Goal: Complete application form

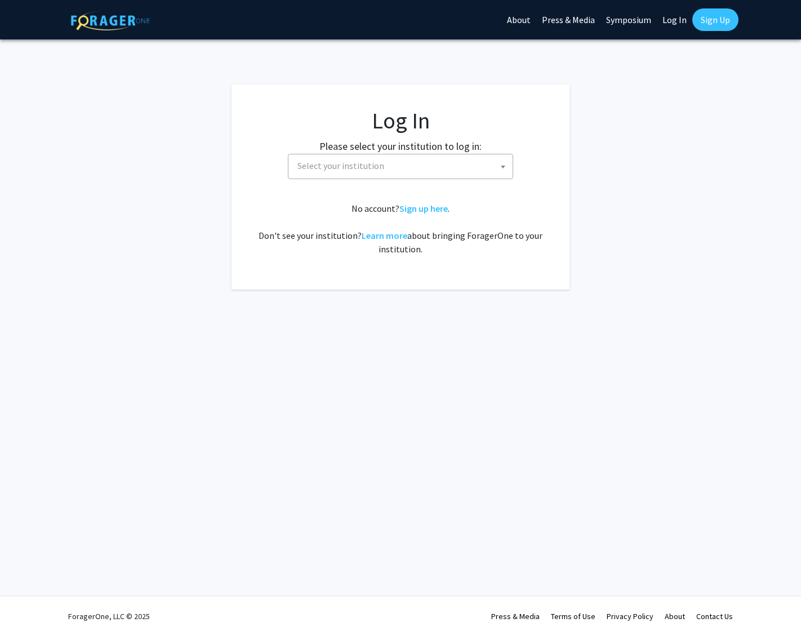
click at [362, 172] on span "Select your institution" at bounding box center [403, 165] width 220 height 23
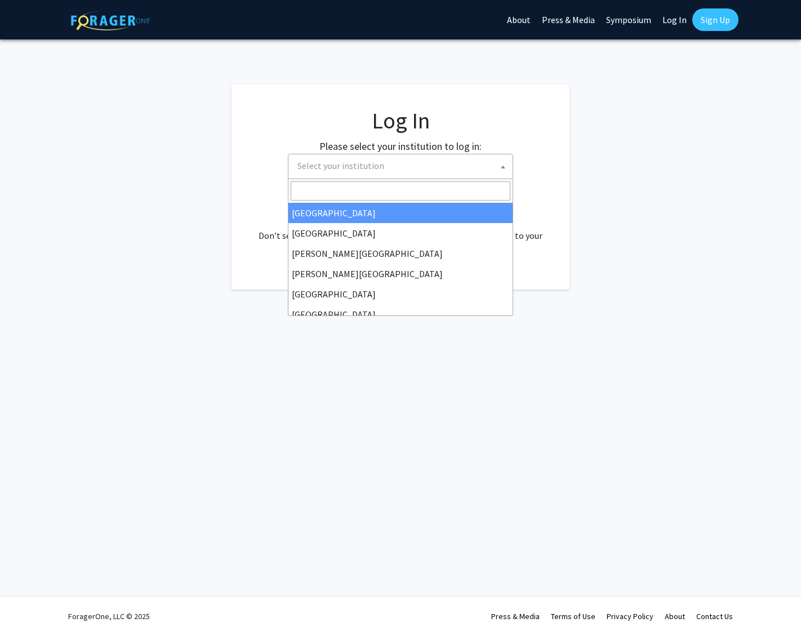
select select "34"
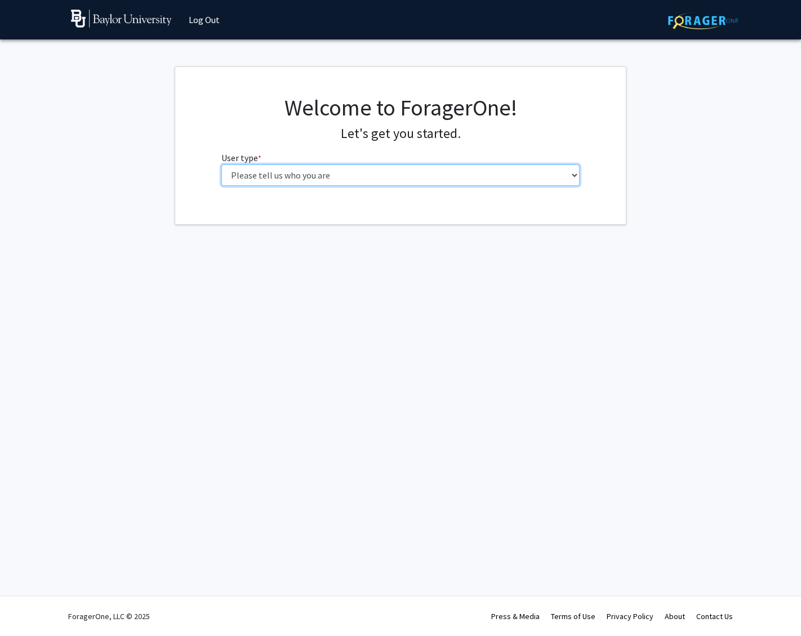
select select "5: faculty"
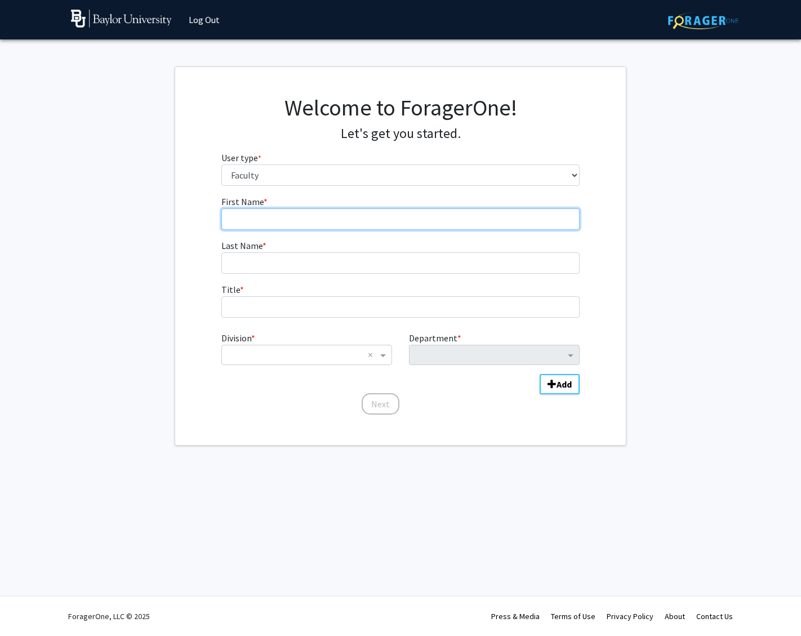
click at [268, 219] on input "First Name * required" at bounding box center [400, 218] width 359 height 21
type input "[PERSON_NAME]"
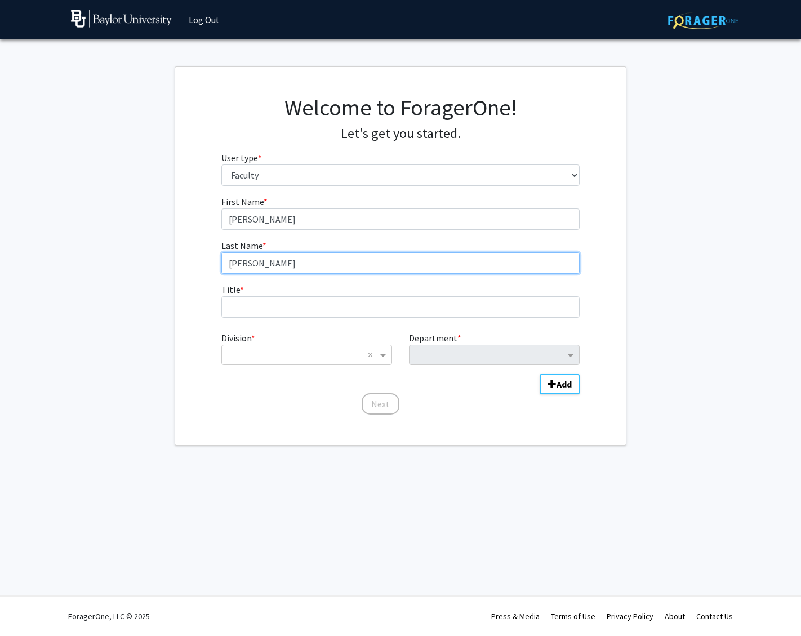
type input "[PERSON_NAME]"
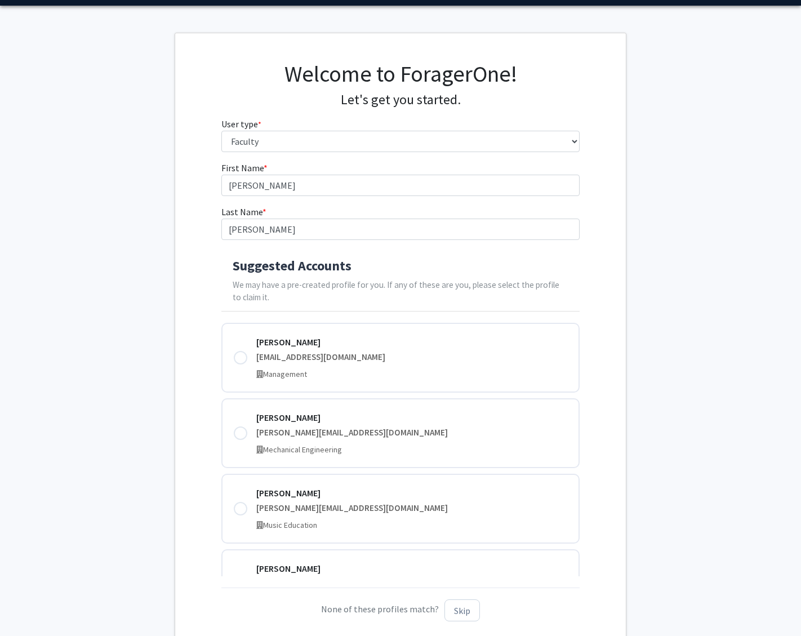
scroll to position [32, 0]
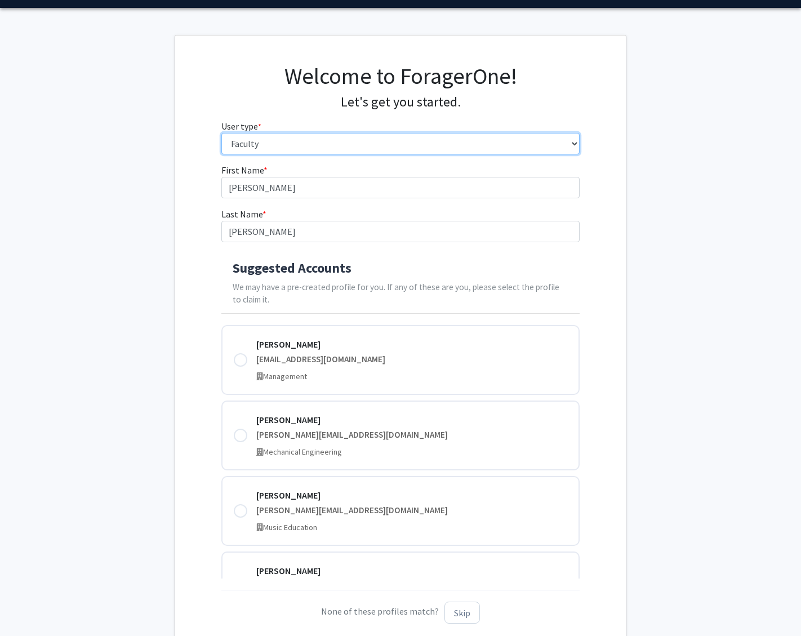
select select "6: adminAssistant"
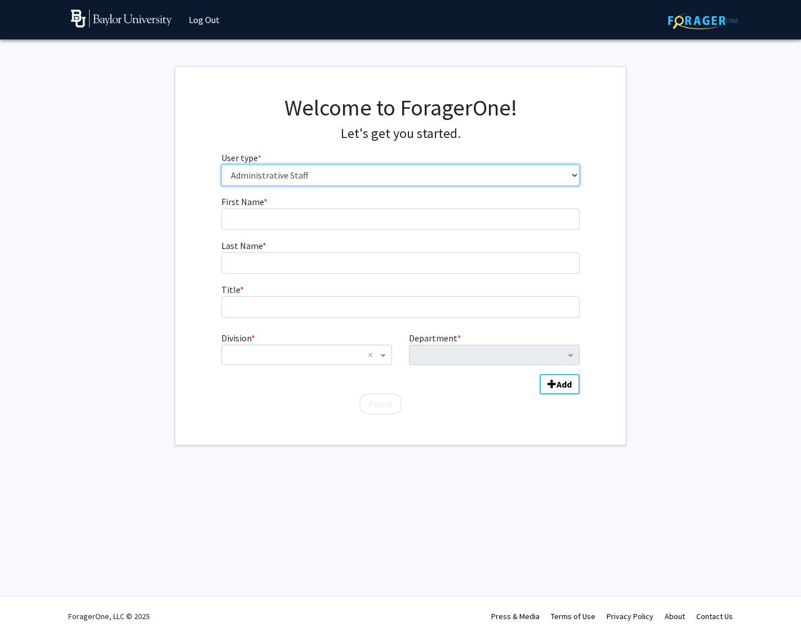
scroll to position [0, 0]
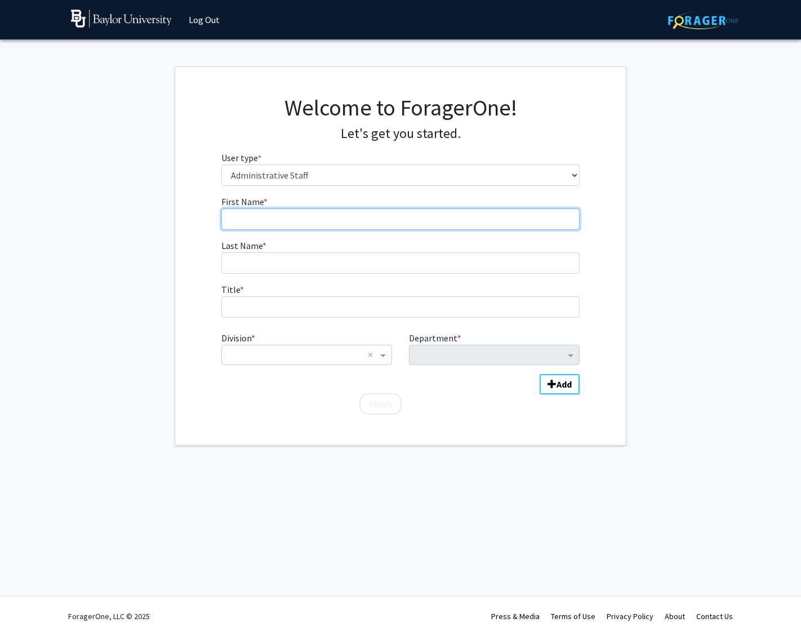
click at [261, 219] on input "First Name * required" at bounding box center [400, 218] width 359 height 21
type input "Douglas"
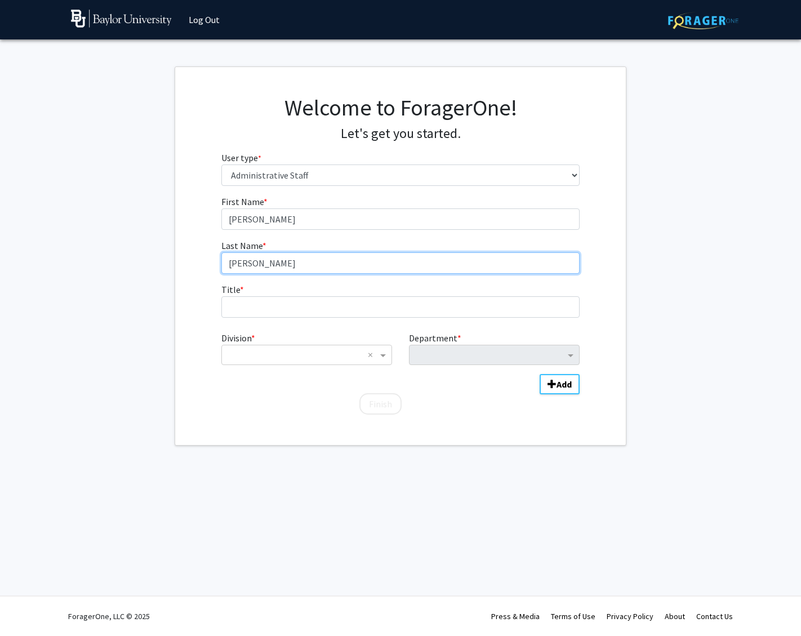
type input "Henry"
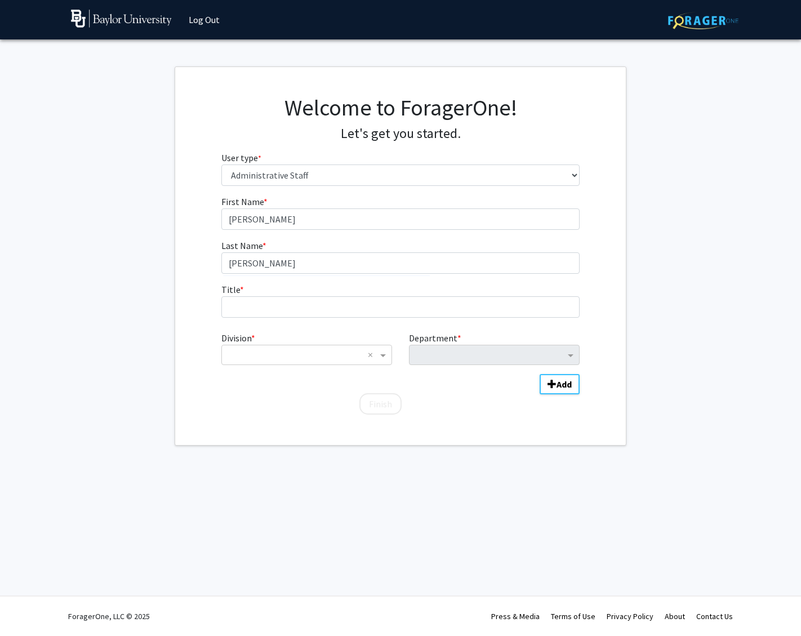
click at [198, 243] on div "First Name * required Douglas Last Name * required Henry Title * required Divis…" at bounding box center [400, 305] width 451 height 221
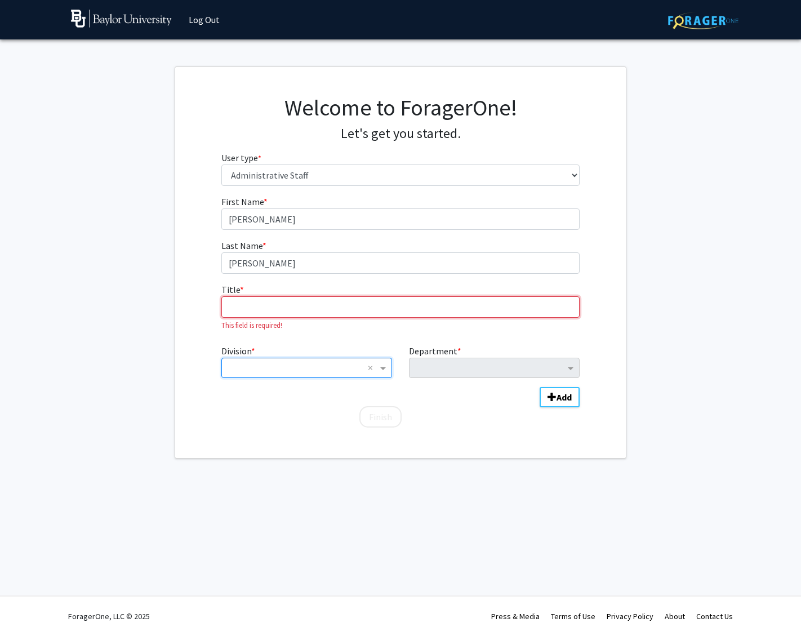
click at [243, 306] on input "Title * required" at bounding box center [400, 306] width 359 height 21
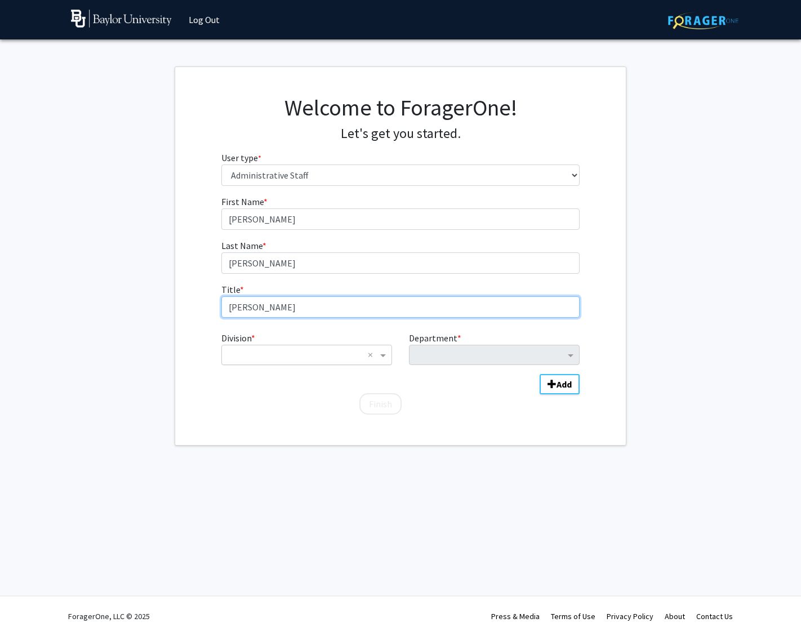
type input "Dean"
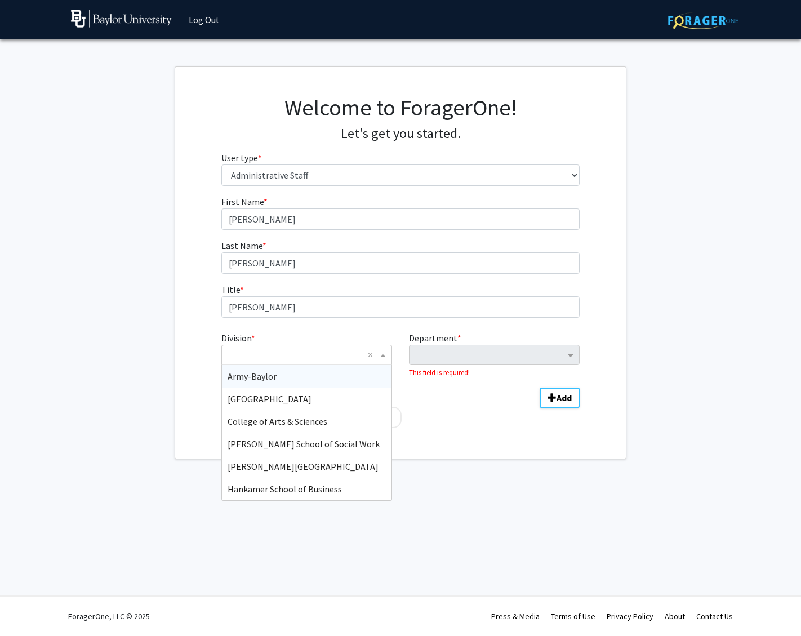
click at [264, 351] on input "Division" at bounding box center [296, 355] width 136 height 14
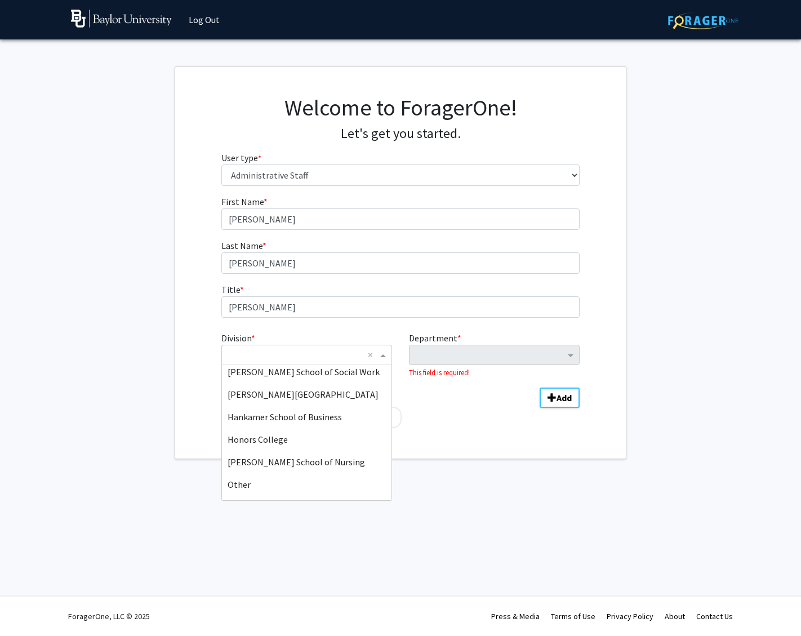
scroll to position [73, 0]
click at [264, 437] on span "Honors College" at bounding box center [258, 438] width 60 height 11
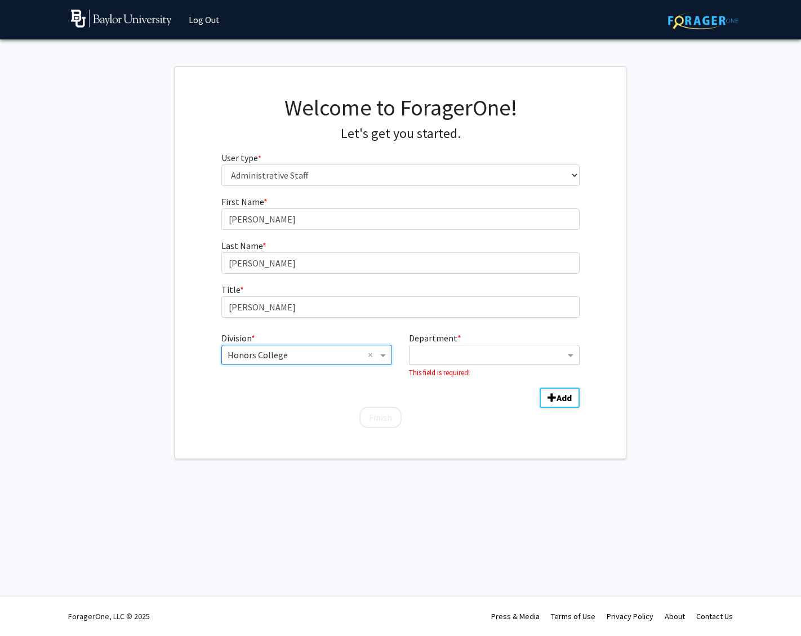
click at [528, 346] on div "Department" at bounding box center [488, 355] width 156 height 18
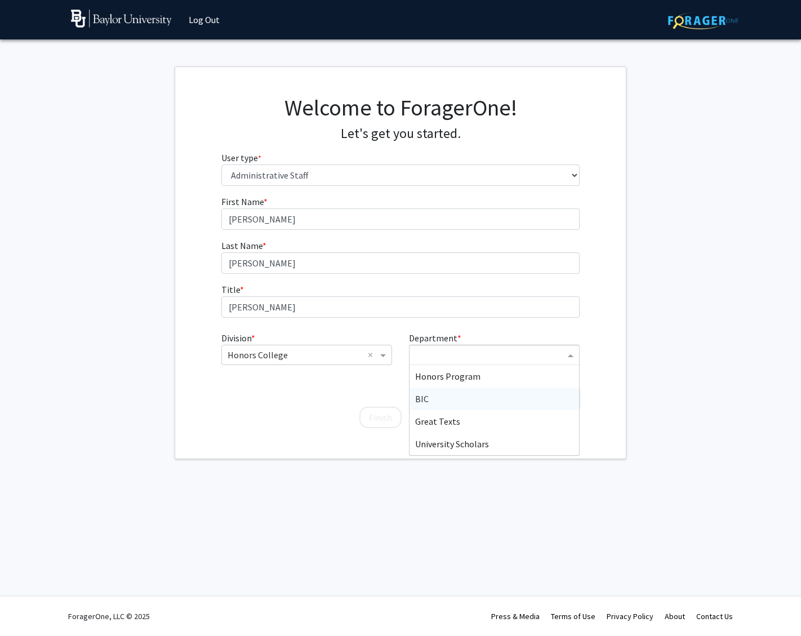
scroll to position [0, 0]
click at [448, 421] on span "Great Texts" at bounding box center [437, 421] width 45 height 11
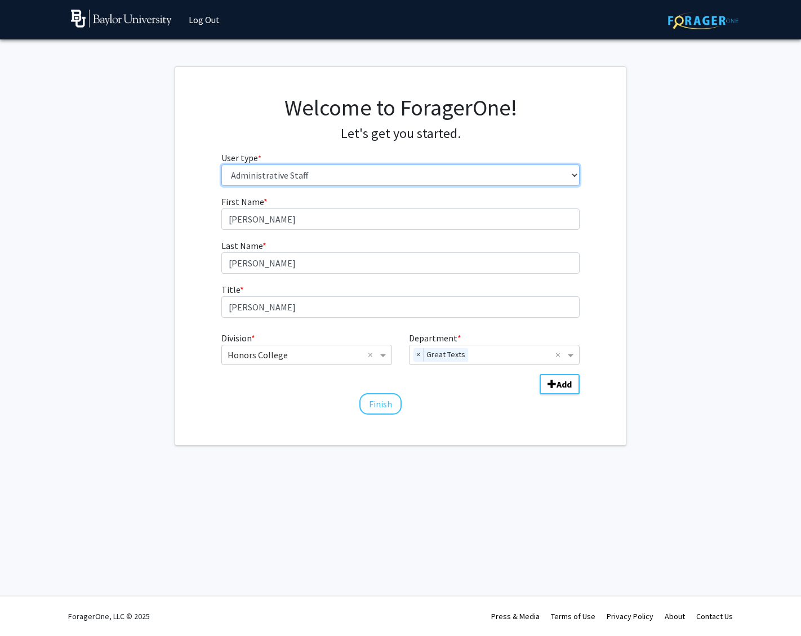
select select "5: faculty"
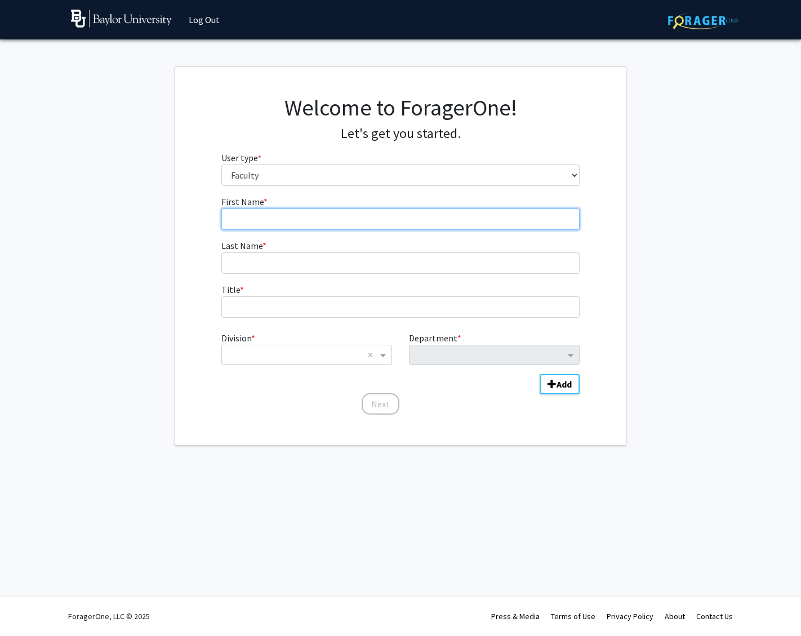
click at [253, 222] on input "First Name * required" at bounding box center [400, 218] width 359 height 21
type input "Doug"
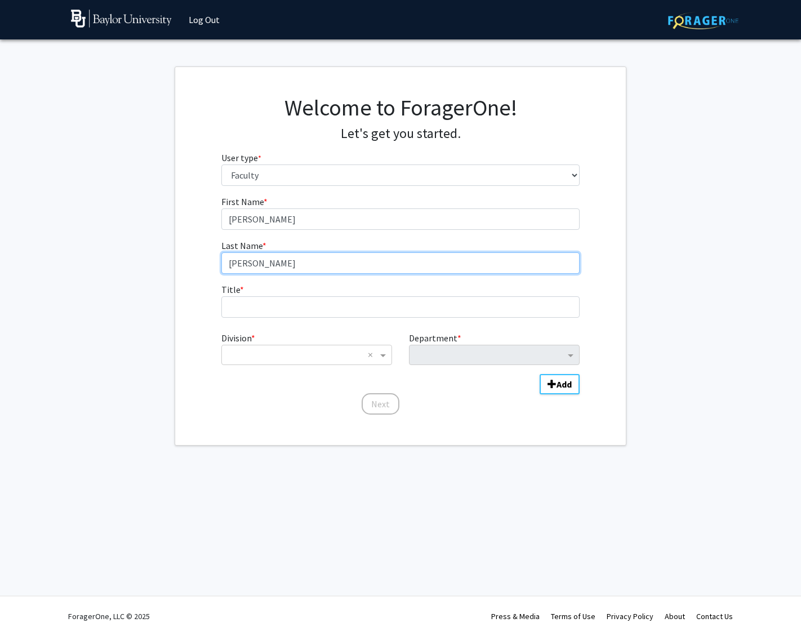
type input "Henry"
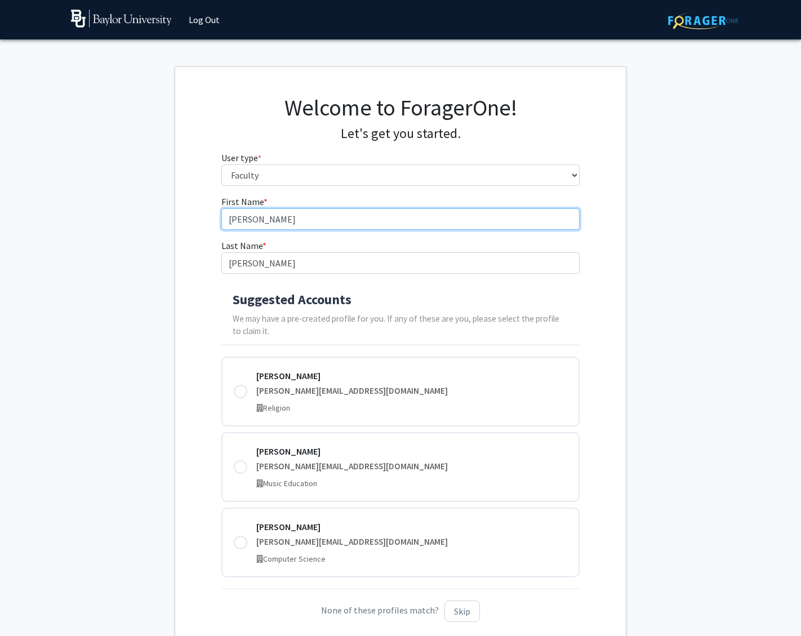
click at [290, 217] on input "Doug" at bounding box center [400, 218] width 359 height 21
type input "Douglas"
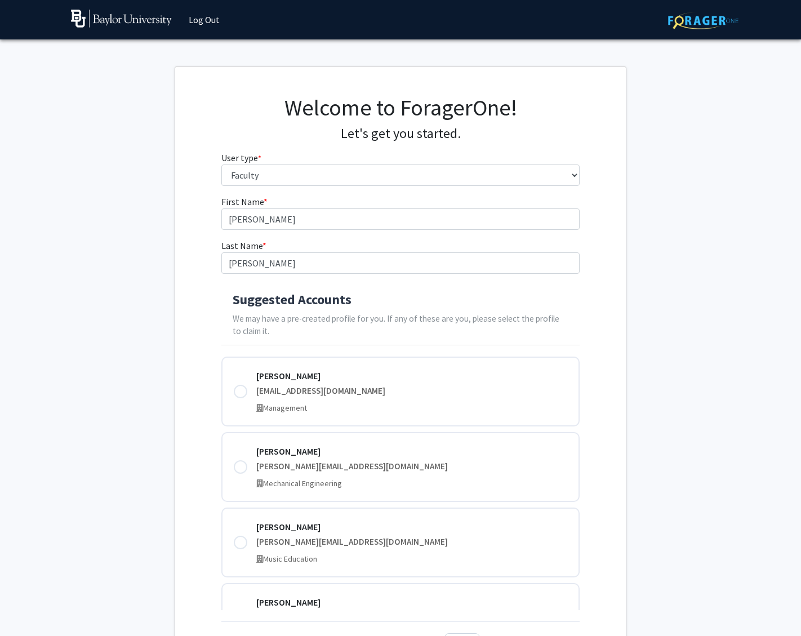
click at [192, 222] on div "First Name * required Douglas Last Name * required Henry Suggested Accounts We …" at bounding box center [400, 429] width 451 height 469
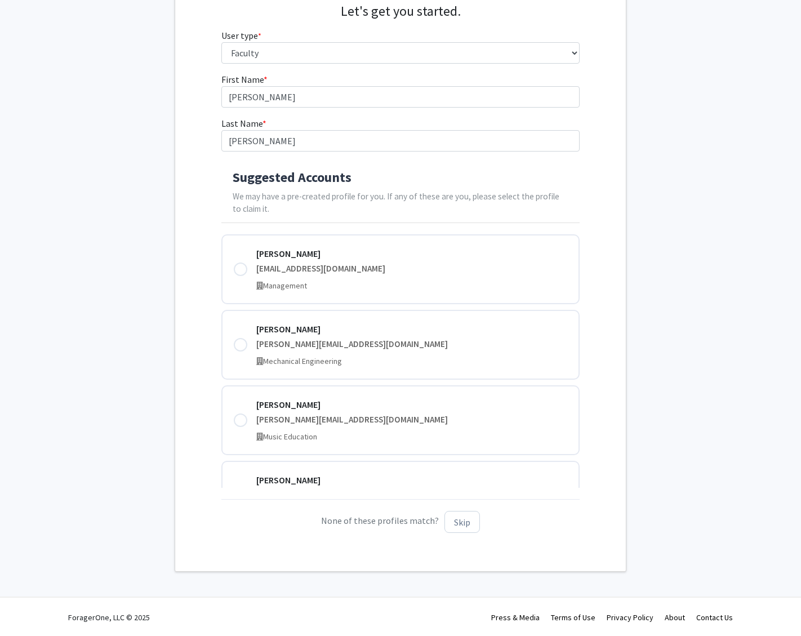
scroll to position [122, 0]
click at [459, 522] on button "Skip" at bounding box center [462, 523] width 35 height 22
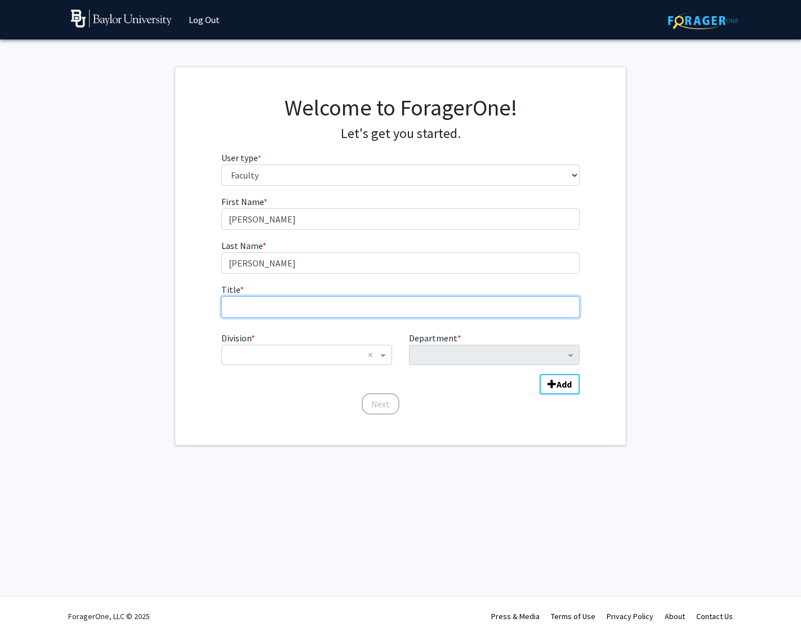
click at [259, 305] on input "Title * required" at bounding box center [400, 306] width 359 height 21
type input "Dean"
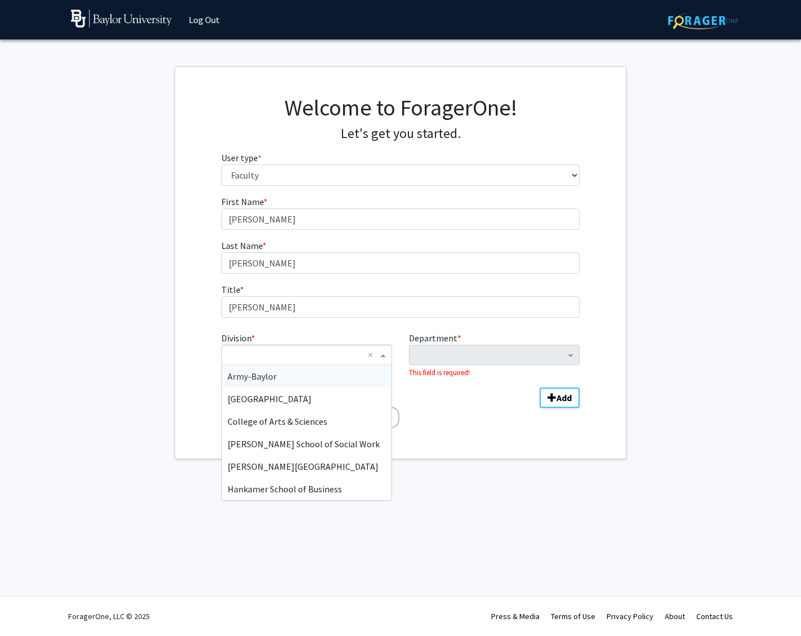
click at [386, 357] on span "Division" at bounding box center [384, 355] width 14 height 14
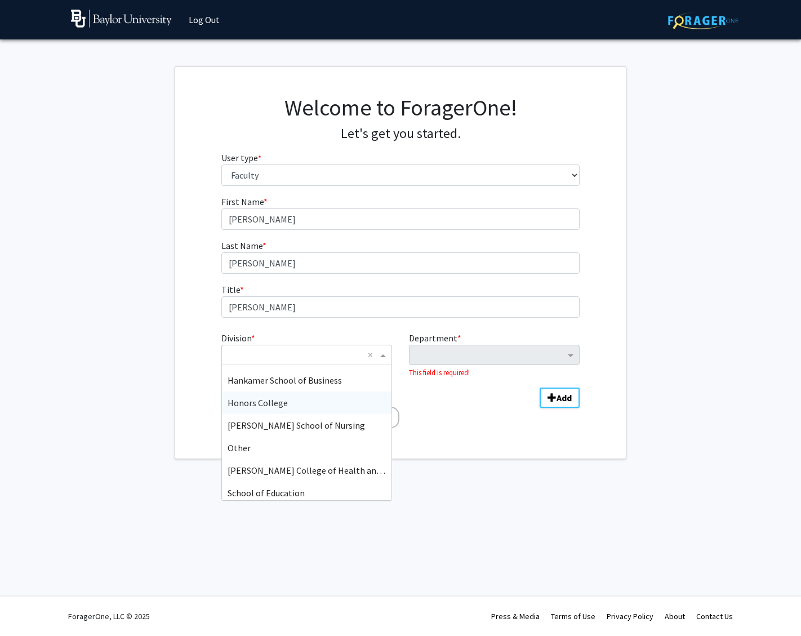
click at [276, 405] on span "Honors College" at bounding box center [258, 402] width 60 height 11
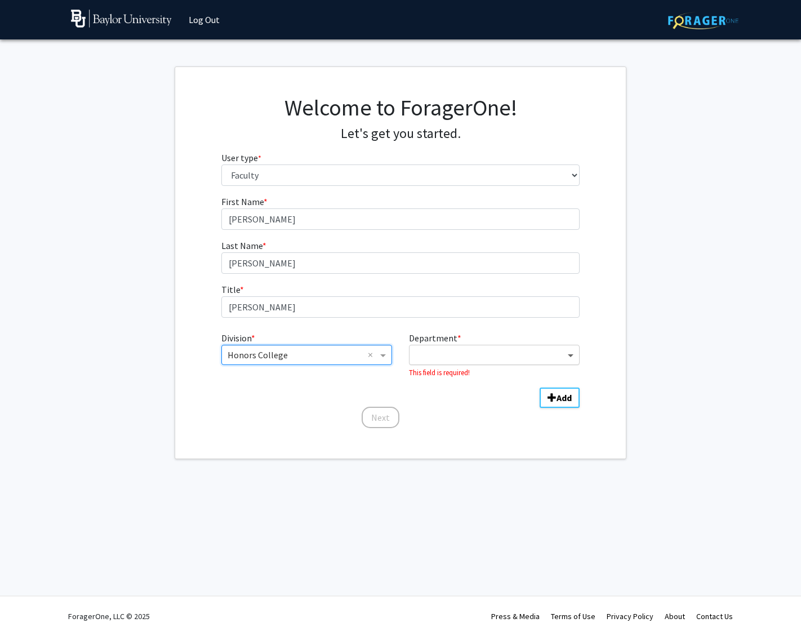
click at [574, 355] on span "Department" at bounding box center [572, 355] width 14 height 14
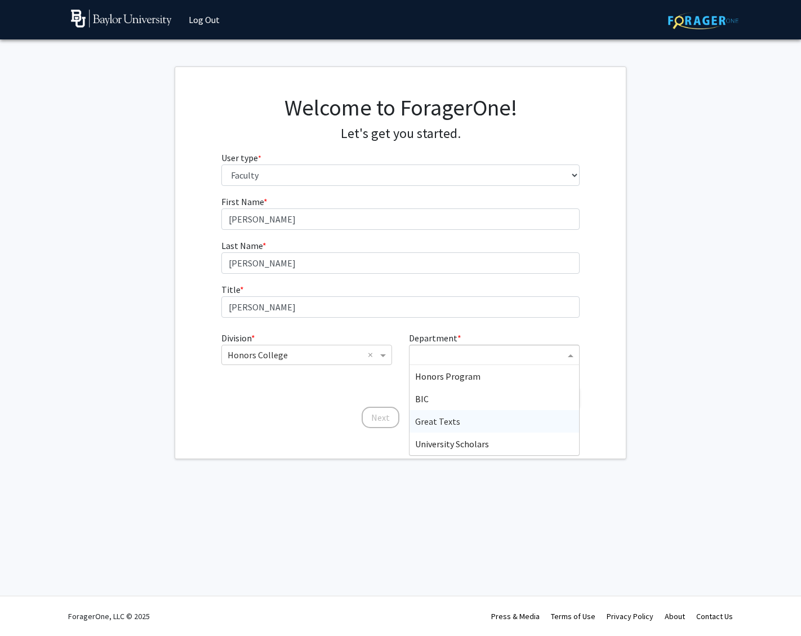
click at [438, 425] on span "Great Texts" at bounding box center [437, 421] width 45 height 11
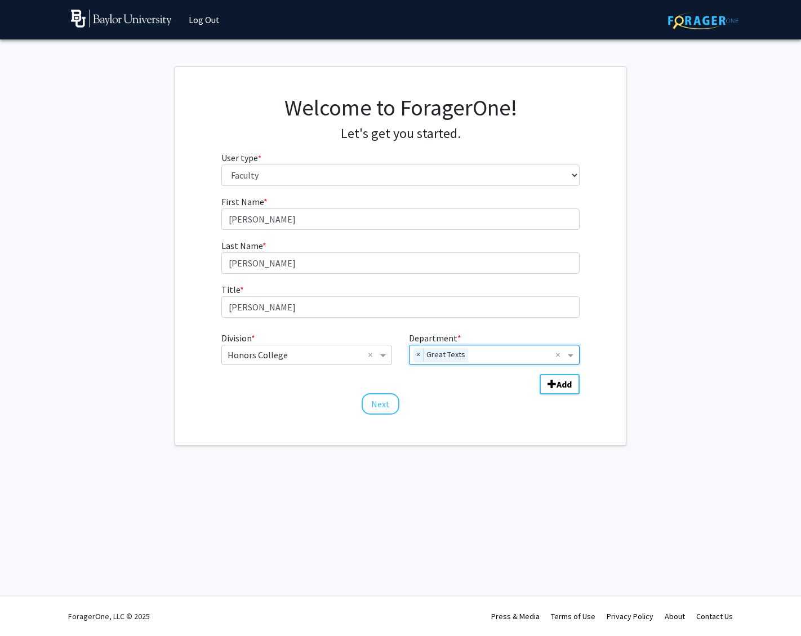
click at [236, 417] on div "Welcome to ForagerOne! Let's get you started. User type * required Please tell …" at bounding box center [400, 256] width 451 height 378
click at [387, 405] on button "Next" at bounding box center [381, 403] width 38 height 21
